Goal: Manage account settings

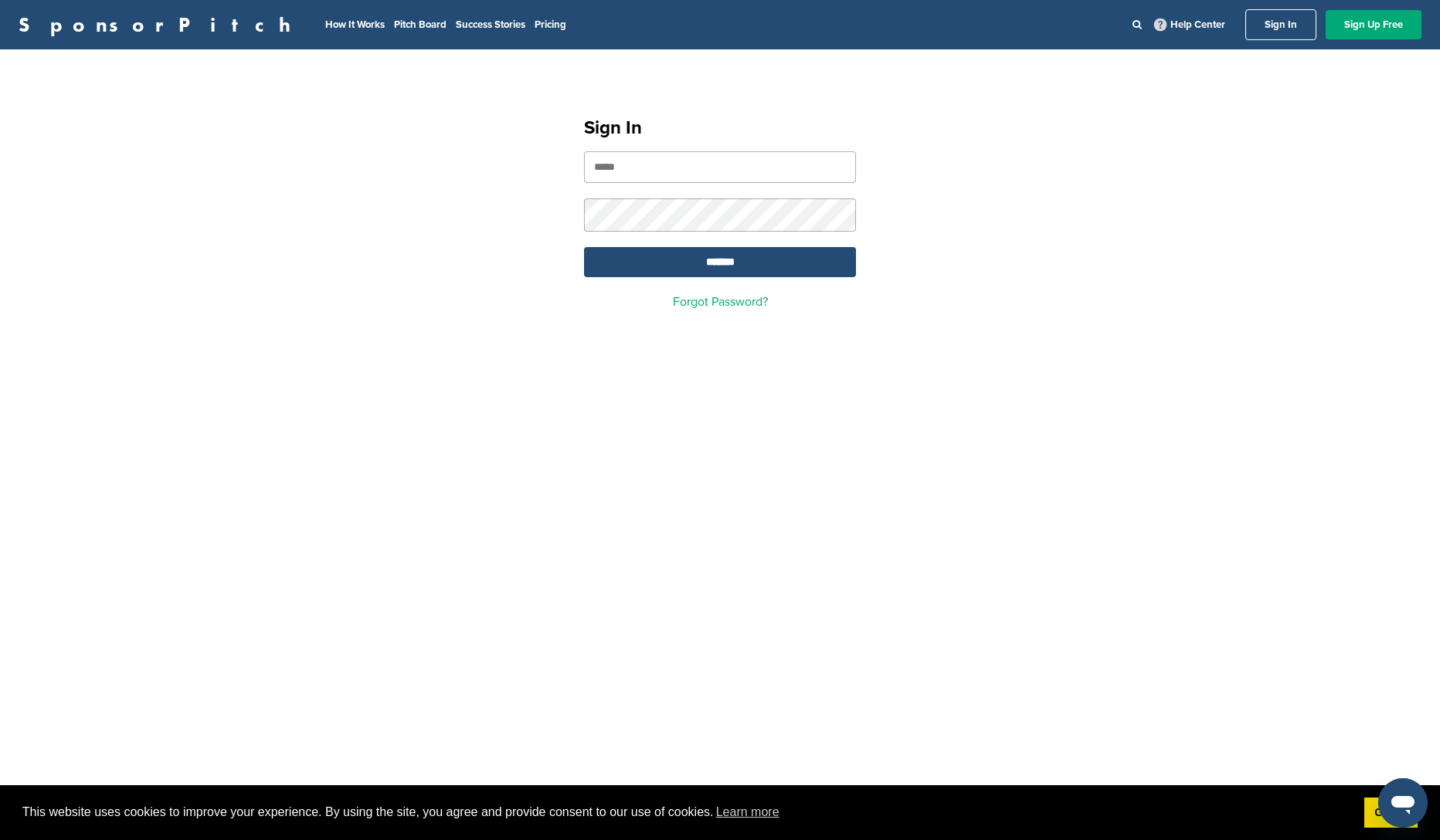
click at [651, 161] on input "email" at bounding box center [720, 166] width 272 height 32
type input "**********"
click at [655, 266] on input "*******" at bounding box center [720, 262] width 272 height 30
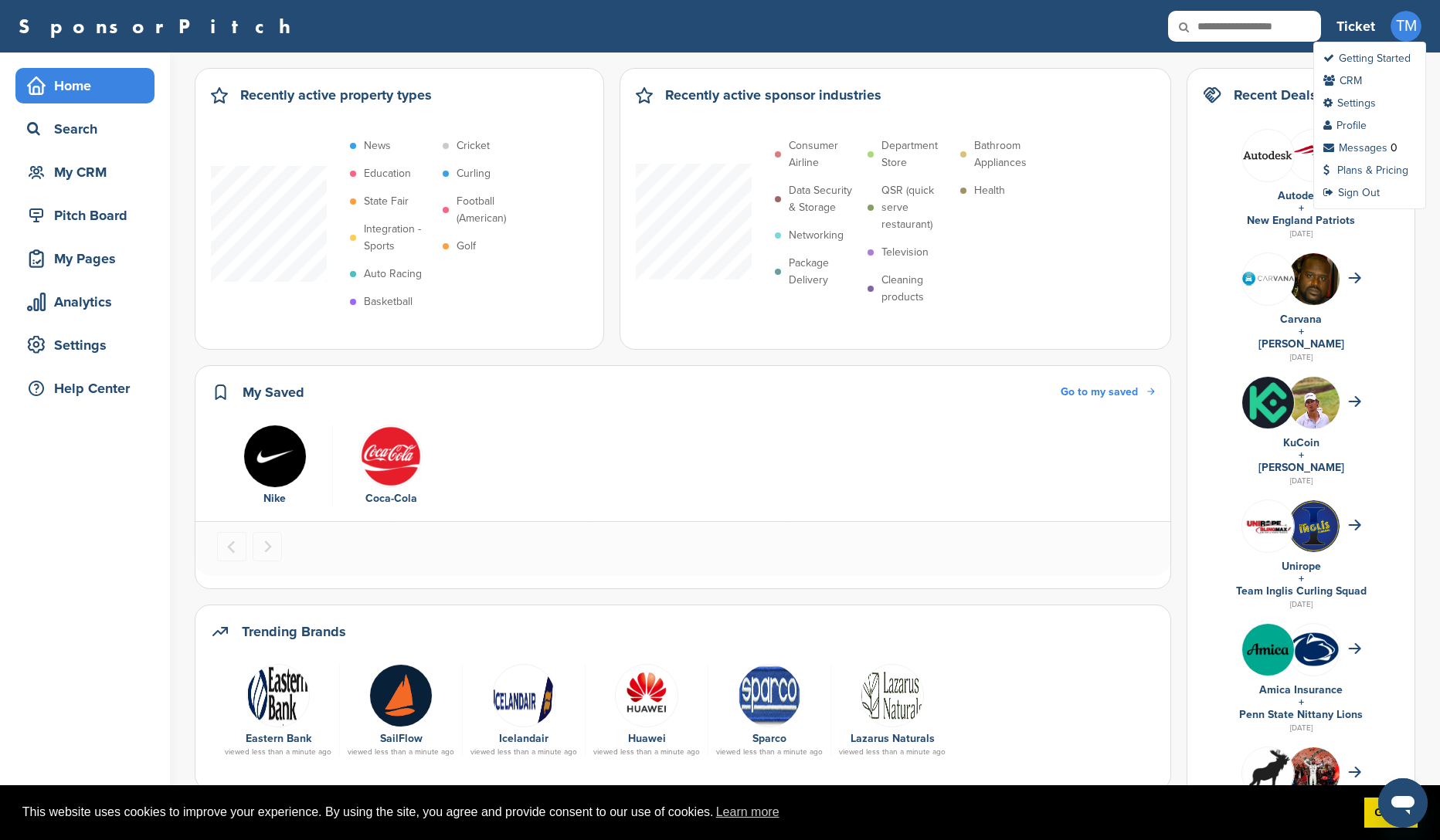
click at [1408, 36] on span "TM" at bounding box center [1406, 26] width 31 height 31
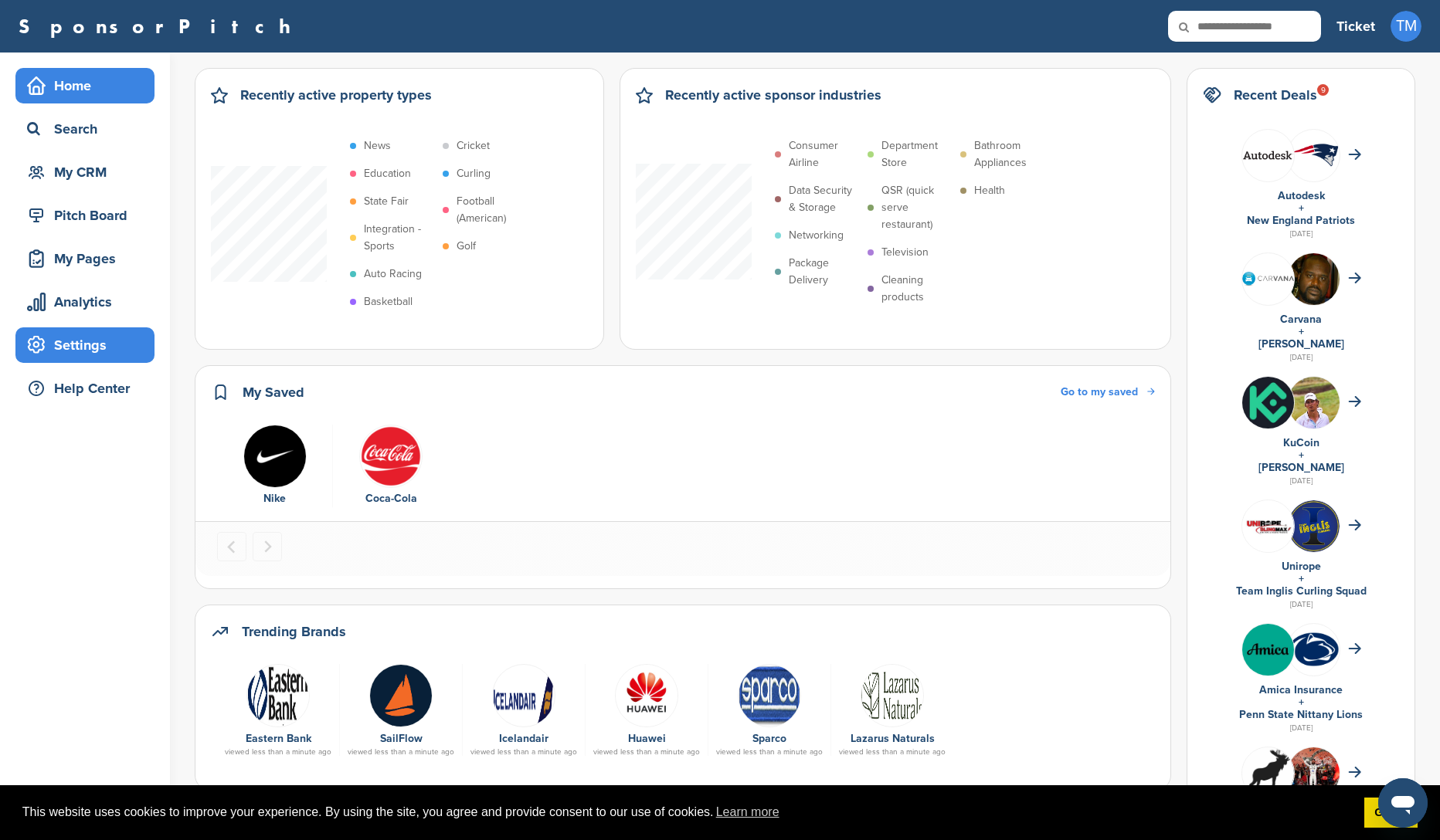
click at [79, 354] on div "Settings" at bounding box center [89, 345] width 132 height 27
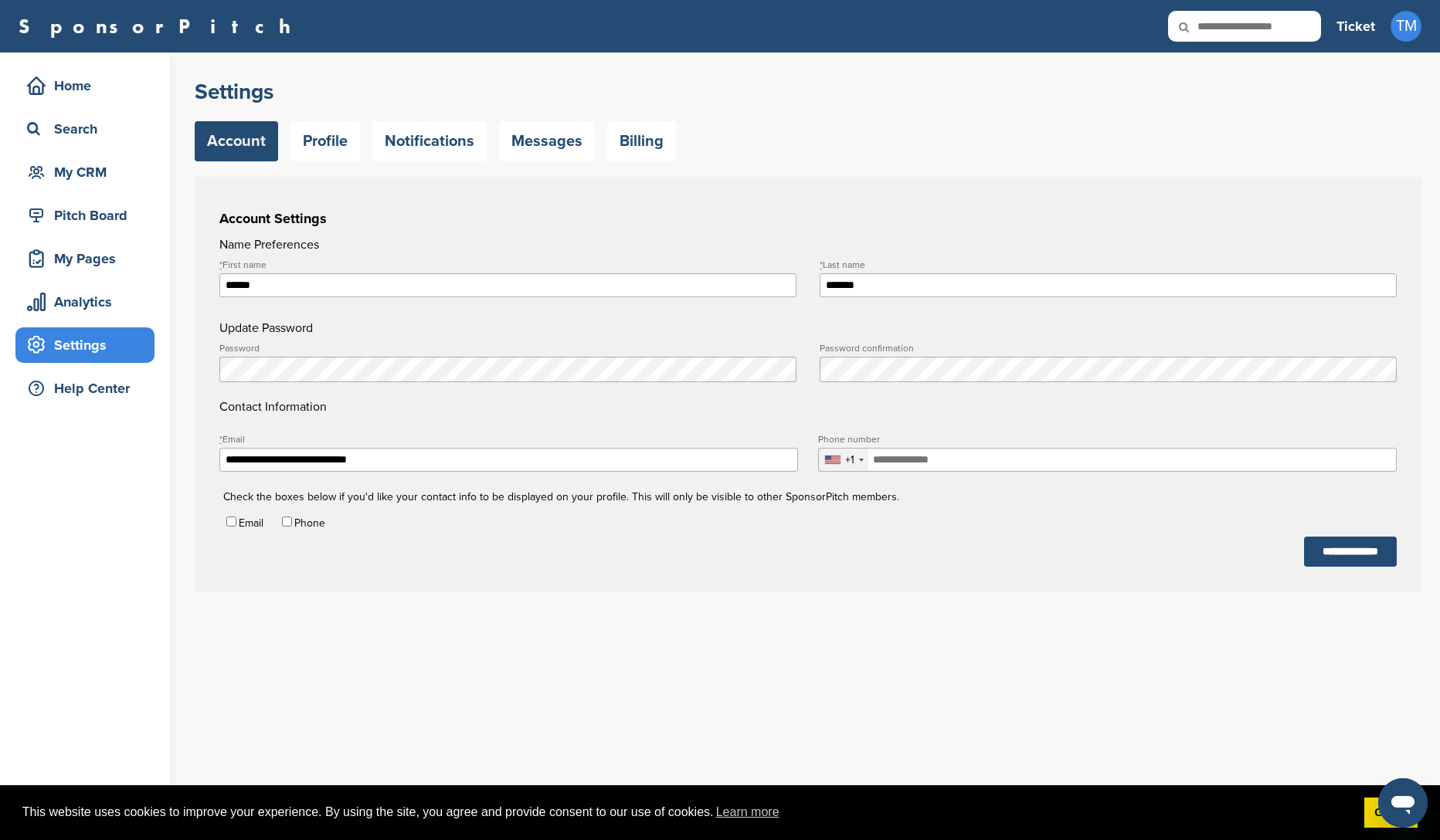
click at [660, 162] on div "**********" at bounding box center [817, 345] width 1245 height 586
click at [655, 141] on link "Billing" at bounding box center [642, 141] width 69 height 40
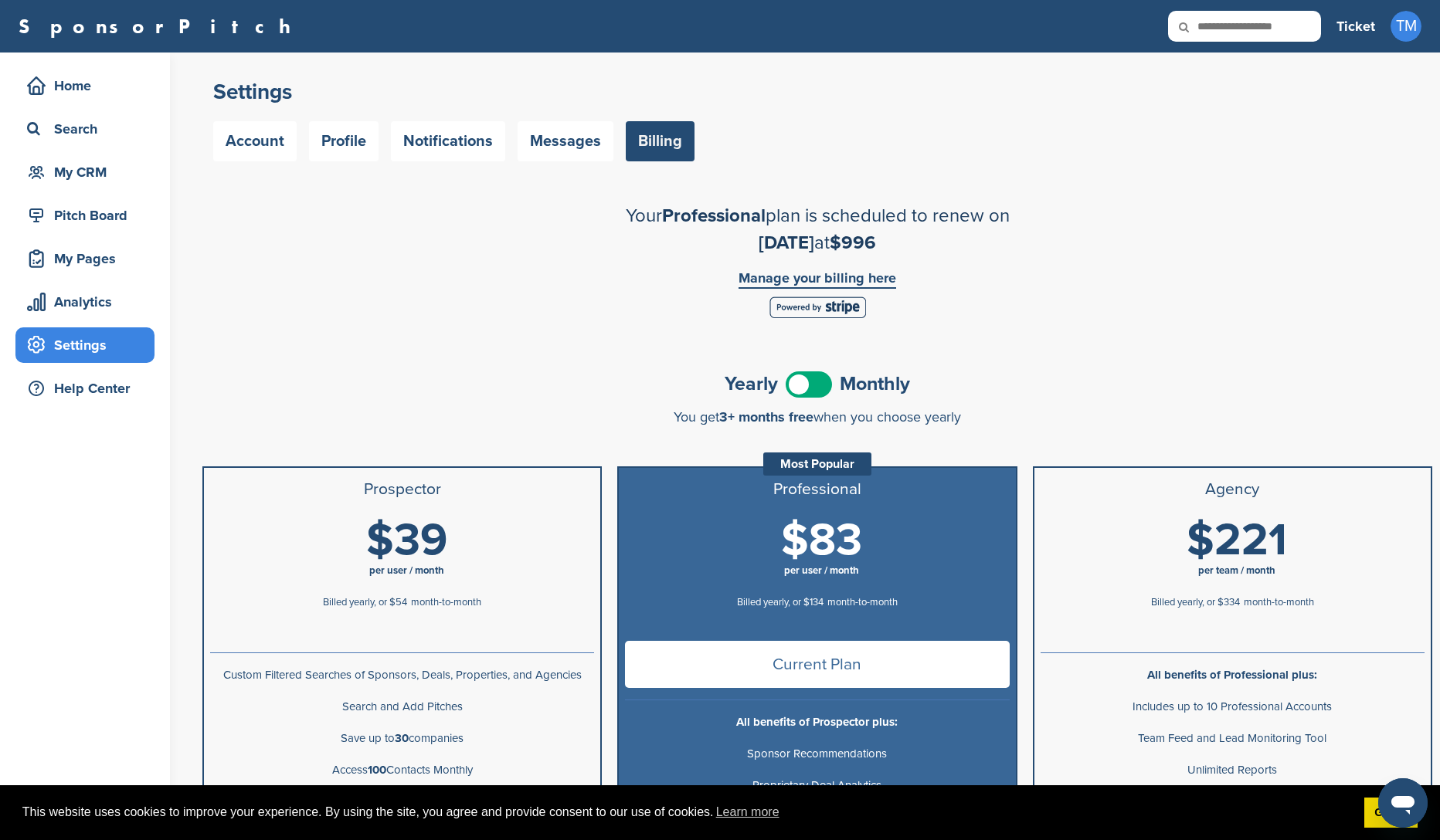
click at [1114, 144] on div "Account Profile Notifications Messages Billing" at bounding box center [818, 141] width 1209 height 40
click at [1354, 124] on link "Profile" at bounding box center [1345, 125] width 44 height 13
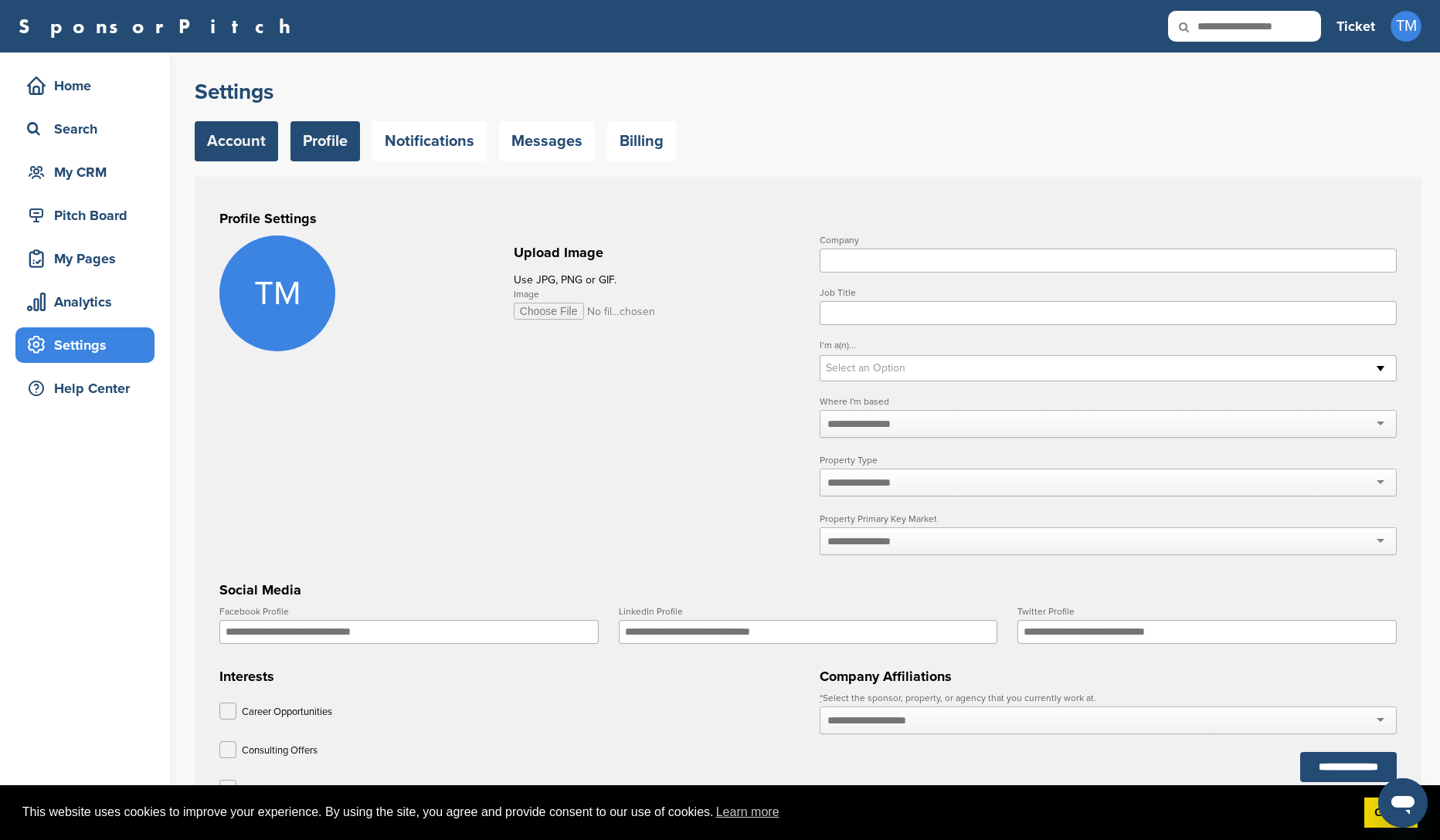
click at [240, 136] on link "Account" at bounding box center [236, 141] width 83 height 40
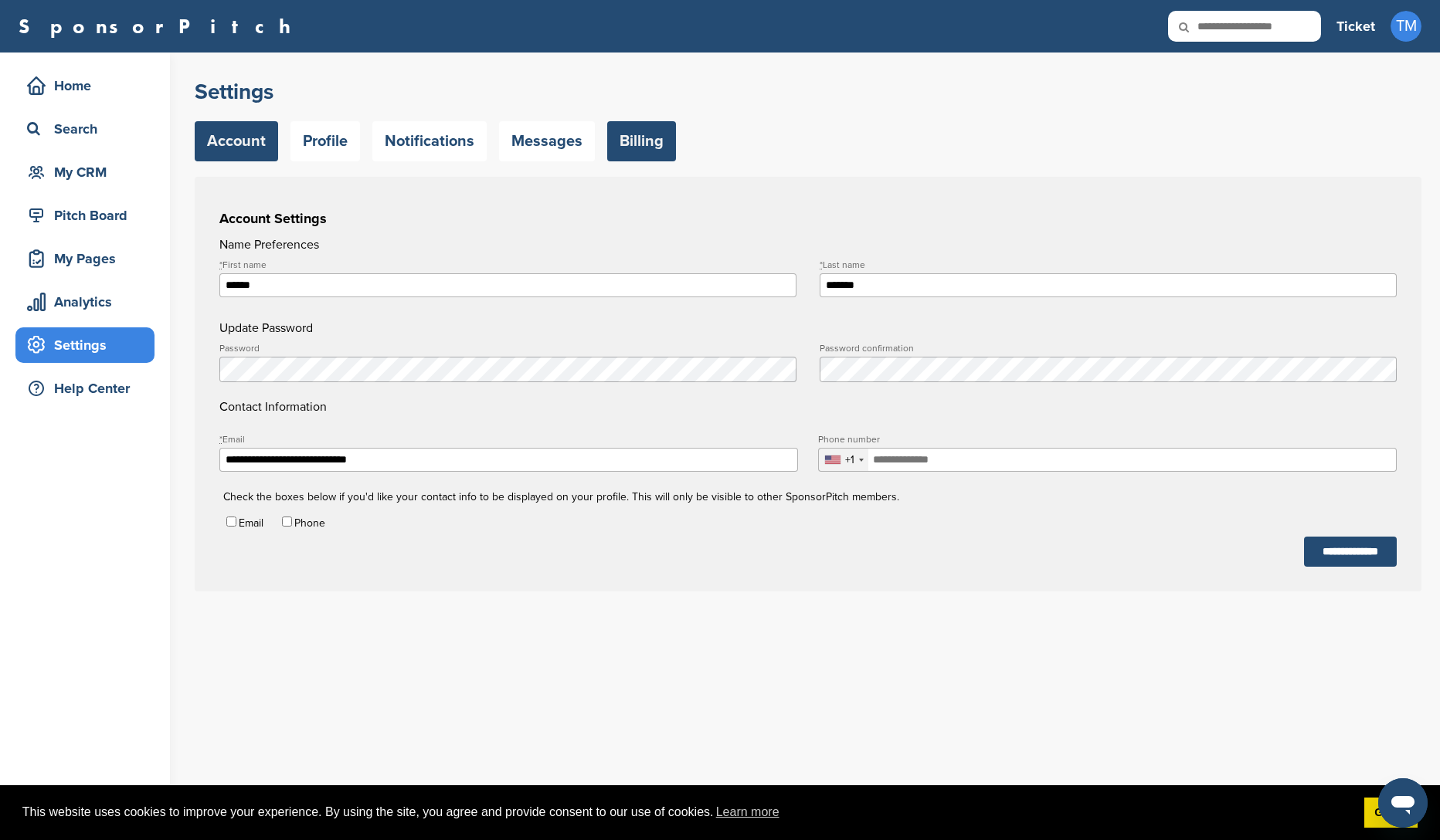
click at [647, 141] on link "Billing" at bounding box center [642, 141] width 69 height 40
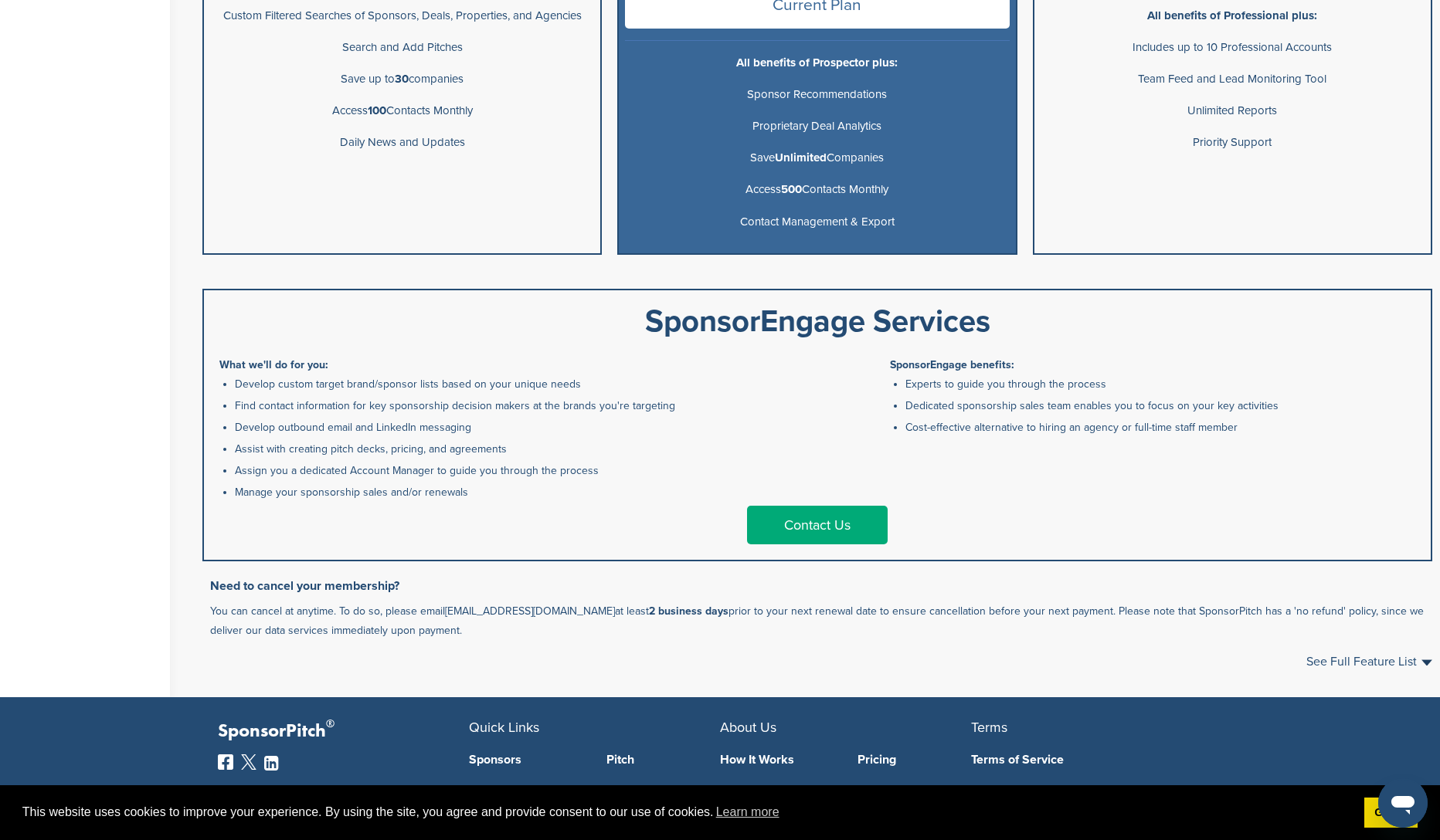
scroll to position [697, 0]
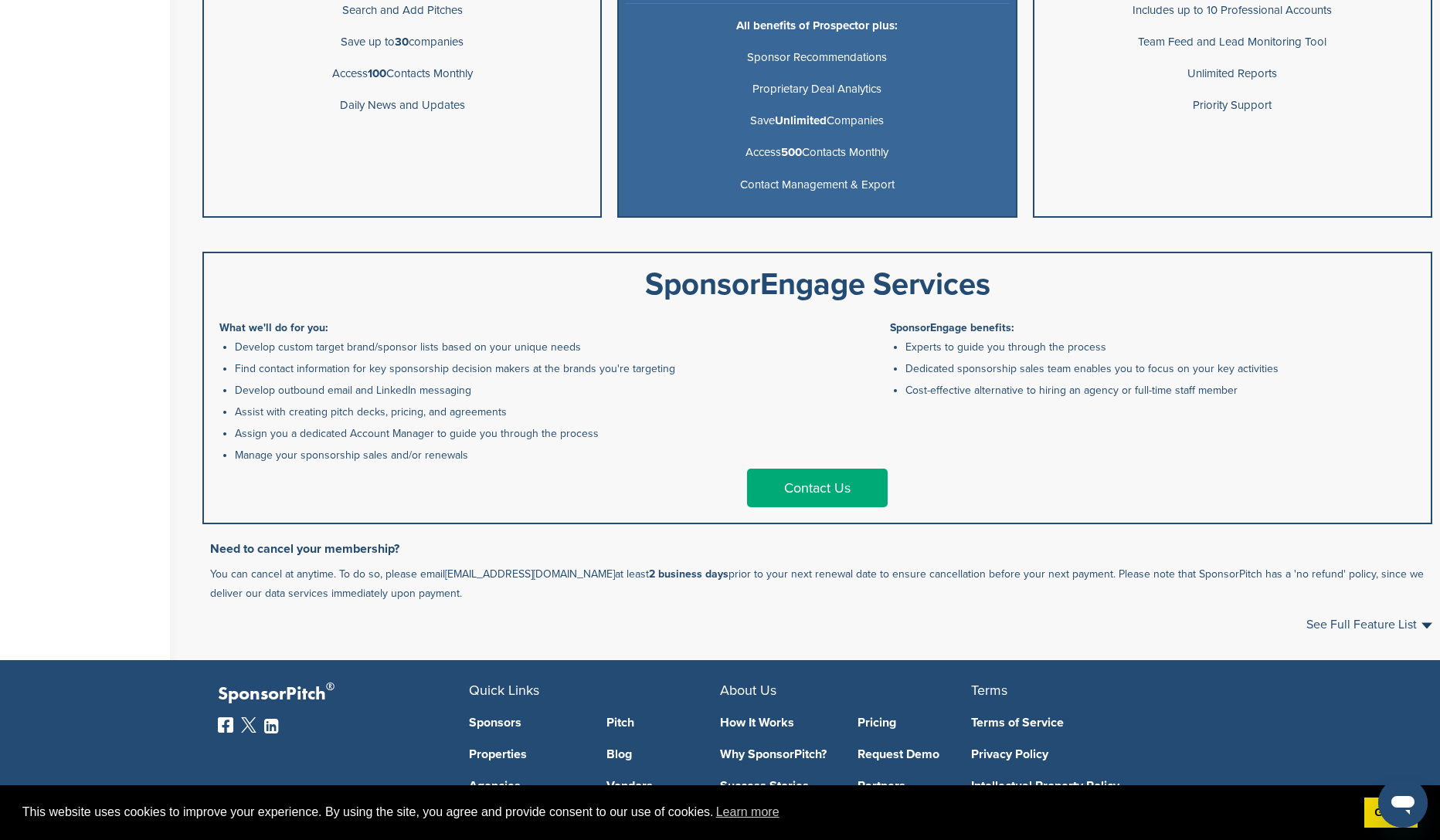
click at [780, 493] on link "Contact Us" at bounding box center [818, 488] width 141 height 39
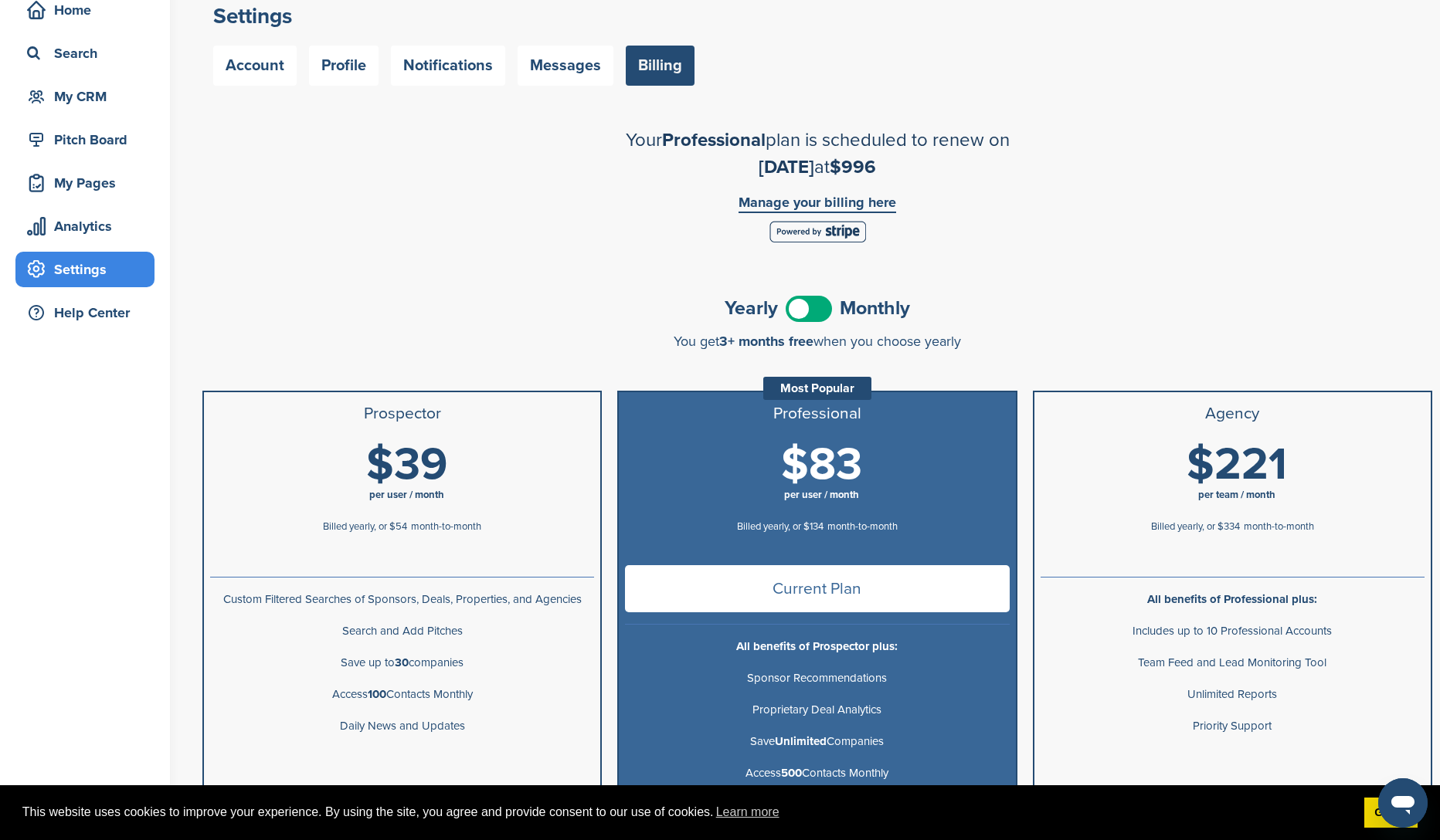
scroll to position [75, 0]
drag, startPoint x: 735, startPoint y: 167, endPoint x: 947, endPoint y: 167, distance: 212.0
click at [947, 167] on h2 "Your Professional plan is scheduled to renew on [DATE] at $996" at bounding box center [817, 154] width 541 height 54
click at [788, 203] on link "Manage your billing here" at bounding box center [817, 205] width 158 height 18
